Goal: Navigation & Orientation: Find specific page/section

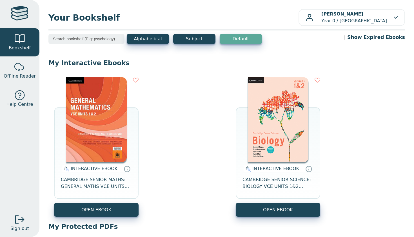
click at [167, 1] on div "Your Bookshelf [PERSON_NAME] Year 0 / [GEOGRAPHIC_DATA] My Support Tickets Prof…" at bounding box center [226, 118] width 375 height 237
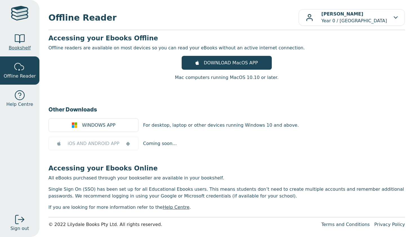
click at [20, 47] on span "Bookshelf" at bounding box center [20, 48] width 22 height 7
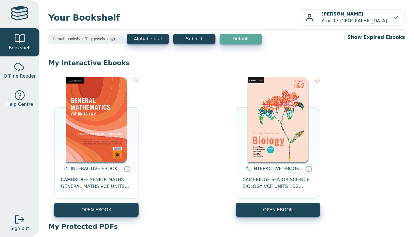
click at [21, 47] on span "Bookshelf" at bounding box center [20, 48] width 22 height 7
click at [275, 118] on img at bounding box center [278, 119] width 61 height 85
